Goal: Task Accomplishment & Management: Manage account settings

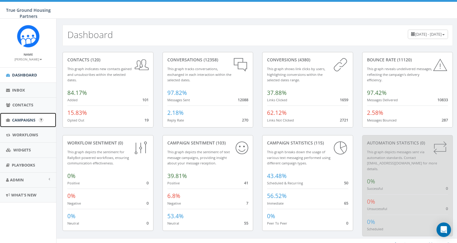
click at [23, 115] on link "Campaigns" at bounding box center [28, 120] width 56 height 15
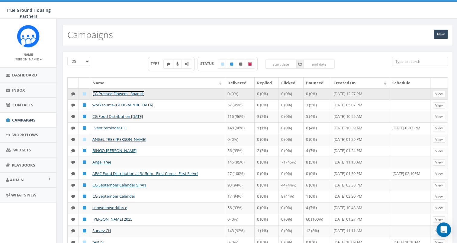
click at [115, 93] on link "CG Pressed Flowers - Spanish" at bounding box center [118, 93] width 52 height 5
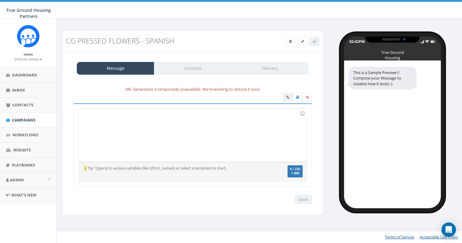
click at [289, 95] on div at bounding box center [297, 98] width 29 height 11
click at [255, 123] on div at bounding box center [193, 135] width 228 height 53
click at [186, 105] on div "Recent Smileys & People Animals & Nature Food & Drink Activity Travel & Places …" at bounding box center [192, 145] width 238 height 84
click at [185, 87] on div "URL Generation is temporarily unavailable. We're working to restore it soon." at bounding box center [192, 89] width 247 height 7
drag, startPoint x: 265, startPoint y: 88, endPoint x: 106, endPoint y: 89, distance: 159.0
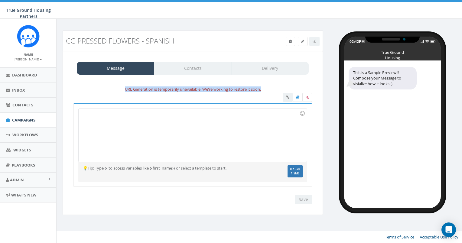
click at [106, 89] on div "URL Generation is temporarily unavailable. We're working to restore it soon." at bounding box center [192, 89] width 247 height 7
drag, startPoint x: 106, startPoint y: 89, endPoint x: 124, endPoint y: 138, distance: 52.2
click at [117, 144] on div at bounding box center [193, 135] width 228 height 53
click at [172, 139] on div at bounding box center [193, 135] width 228 height 53
click at [202, 66] on div "Message Contacts Delivery" at bounding box center [193, 68] width 232 height 13
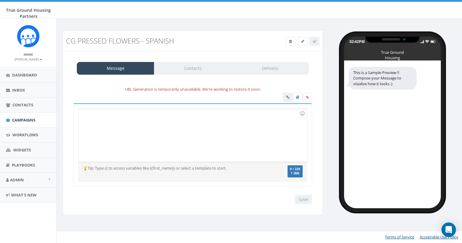
drag, startPoint x: 156, startPoint y: 134, endPoint x: 159, endPoint y: 133, distance: 4.1
click at [156, 135] on div at bounding box center [193, 135] width 228 height 53
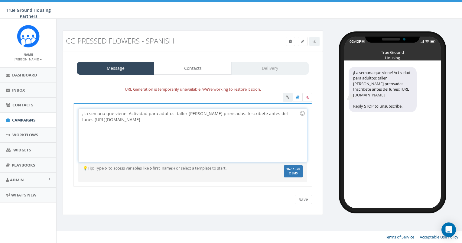
click at [218, 116] on div "¡La semana que viene! Actividad para adultos: taller de flores prensadas. Inscr…" at bounding box center [193, 135] width 228 height 53
click at [224, 114] on div "¡La semana que viene! Actividad para adultos: taller de flores prensadas. Inscr…" at bounding box center [193, 135] width 228 height 53
drag, startPoint x: 127, startPoint y: 112, endPoint x: 77, endPoint y: 99, distance: 51.0
click at [77, 99] on div "https://forms.office.com/r/RtqmJXmPdJ ¡La semana que viene! Actividad para adul…" at bounding box center [192, 144] width 247 height 102
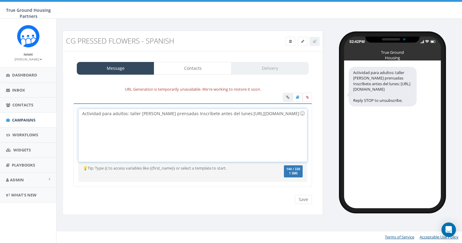
click at [182, 116] on div "Actividad para adultos: taller de flores prensadas Inscríbete antes del lunes: …" at bounding box center [193, 135] width 228 height 53
click at [183, 116] on div "Actividad para adultos: taller de flores prensadas Inscríbete antes del lunes: …" at bounding box center [193, 135] width 228 height 53
click at [188, 120] on div "Actividad para adultos: taller de flores prensadas Inscríbete antes del lunes: …" at bounding box center [193, 135] width 228 height 53
click at [205, 121] on div "Actividad para adultos: taller de flores prensadas Inscríbete antes del lunes: …" at bounding box center [193, 135] width 228 height 53
click at [178, 114] on div "Actividad para adultos: taller de flores prensadas Inscríbete antes del lunes: …" at bounding box center [193, 135] width 228 height 53
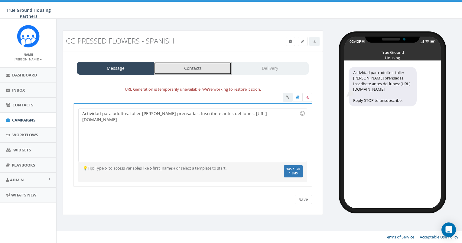
click at [192, 71] on link "Contacts" at bounding box center [192, 68] width 77 height 13
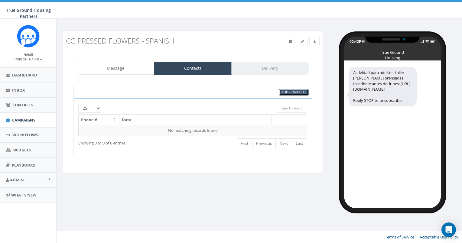
click at [303, 93] on span "Add Contacts" at bounding box center [293, 92] width 25 height 5
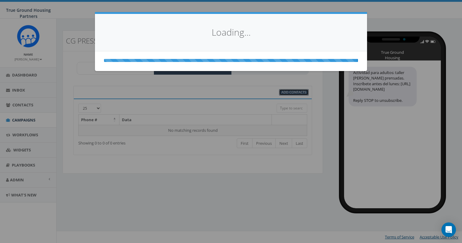
select select
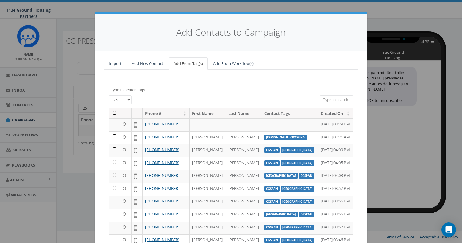
click at [134, 92] on span at bounding box center [168, 91] width 118 height 10
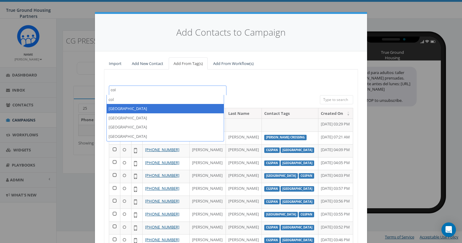
type textarea "col"
select select "Columbia Grove"
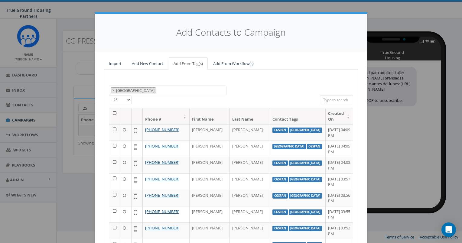
click at [112, 90] on span "×" at bounding box center [113, 90] width 2 height 5
select select
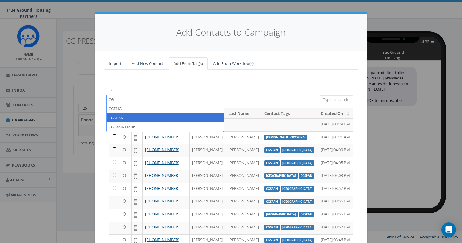
type textarea "CG"
select select "CGSPAN"
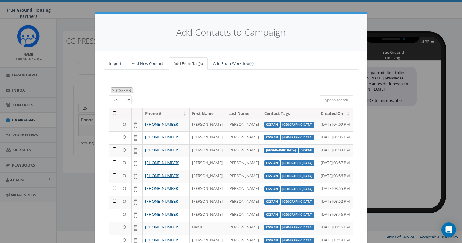
click at [111, 112] on th at bounding box center [114, 113] width 11 height 11
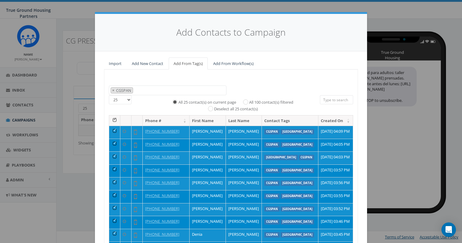
click at [264, 102] on label "All 100 contact(s) filtered" at bounding box center [271, 102] width 44 height 6
click at [249, 102] on input "All 100 contact(s) filtered" at bounding box center [247, 101] width 4 height 4
radio input "true"
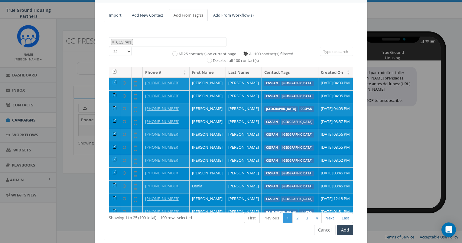
scroll to position [67, 0]
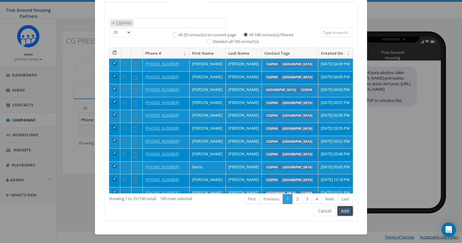
click at [344, 210] on button "Add" at bounding box center [345, 211] width 16 height 10
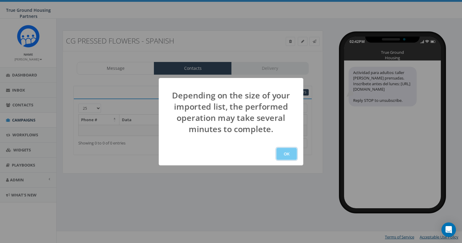
click at [291, 153] on button "OK" at bounding box center [286, 154] width 21 height 12
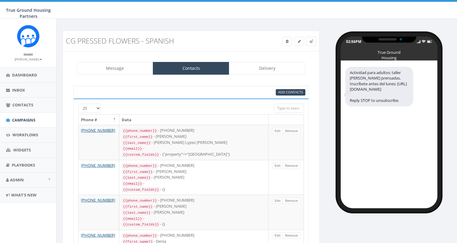
select select "1384"
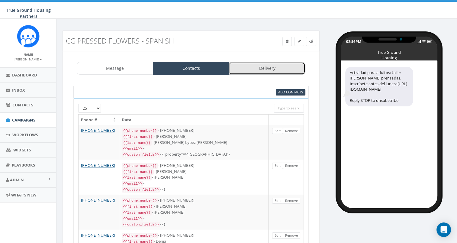
click at [259, 70] on link "Delivery" at bounding box center [267, 68] width 76 height 13
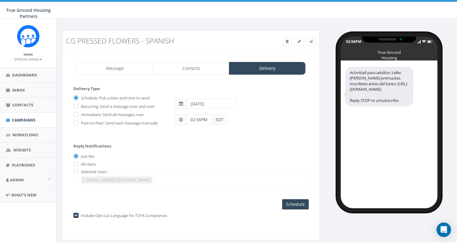
click at [117, 112] on label "Immediate: Send all messages now" at bounding box center [111, 115] width 64 height 6
click at [77, 113] on input "Immediate: Send all messages now" at bounding box center [75, 115] width 4 height 4
radio input "true"
click at [138, 15] on div "True Ground Housing Partners True Ground Housing Partners Profile Sign Out 33.7…" at bounding box center [228, 9] width 457 height 19
click at [293, 202] on input "Send Now" at bounding box center [294, 204] width 28 height 10
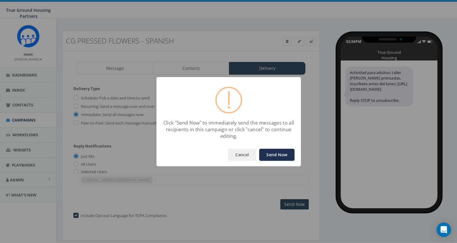
click at [277, 153] on button "Send Now" at bounding box center [276, 155] width 35 height 12
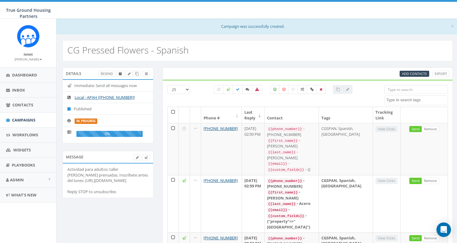
select select
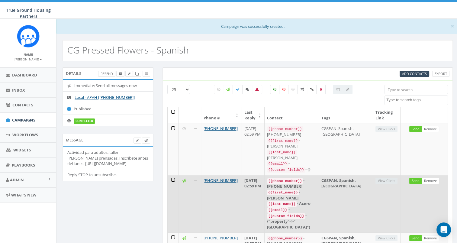
scroll to position [91, 0]
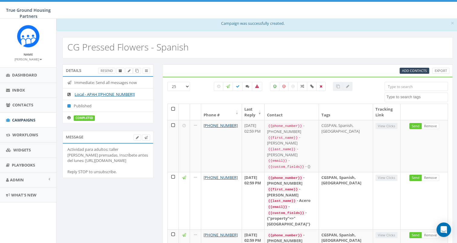
scroll to position [0, 0]
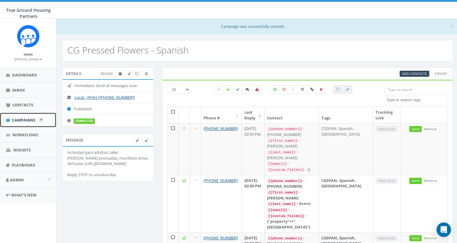
click at [24, 118] on span "Campaigns" at bounding box center [23, 119] width 23 height 5
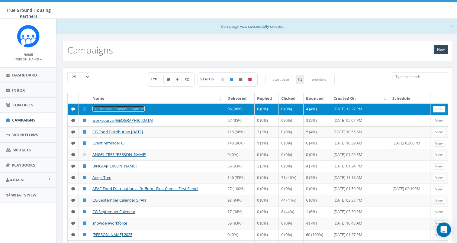
click at [139, 108] on link "CG Pressed Flowers - Spanish" at bounding box center [118, 108] width 52 height 5
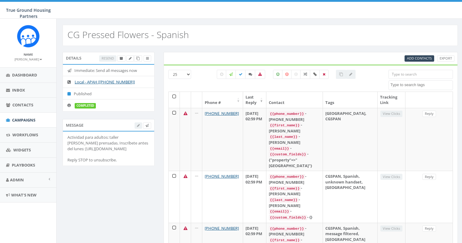
select select
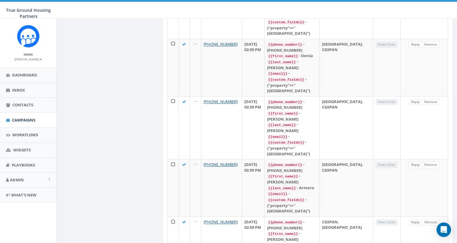
scroll to position [937, 0]
